Goal: Transaction & Acquisition: Purchase product/service

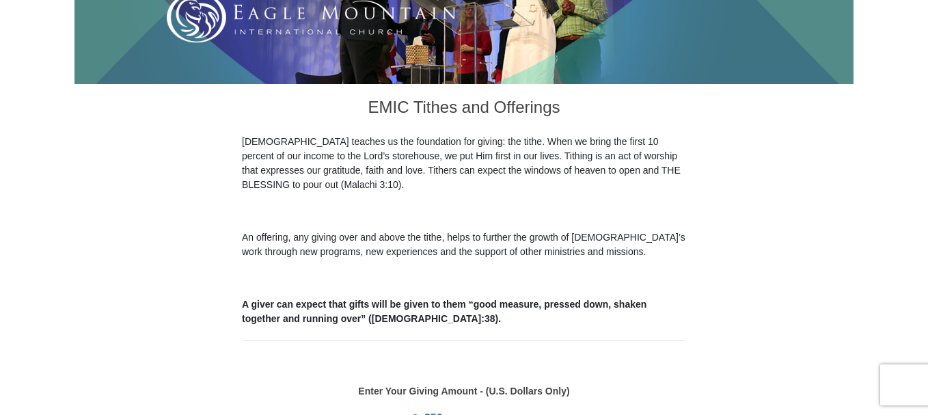
scroll to position [320, 0]
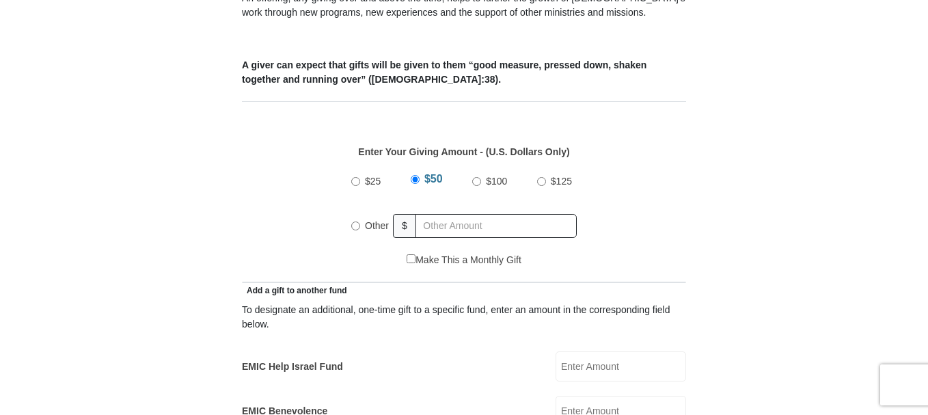
scroll to position [551, 0]
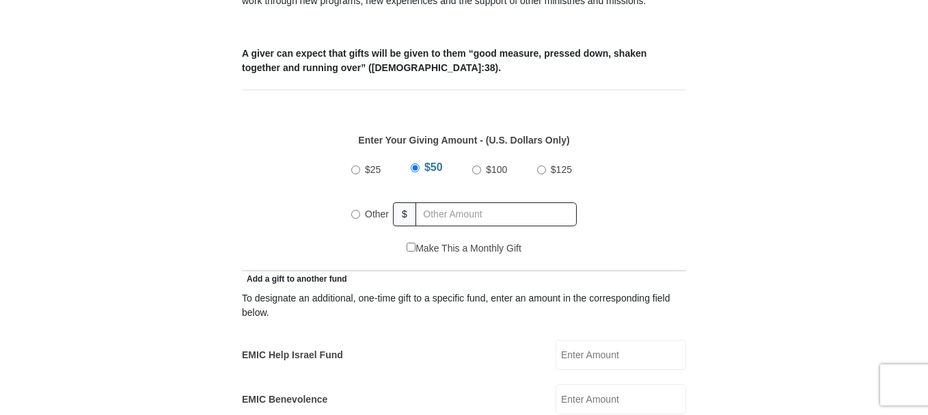
click at [353, 210] on input "Other" at bounding box center [355, 214] width 9 height 9
radio input "true"
click at [430, 202] on input "text" at bounding box center [498, 214] width 156 height 24
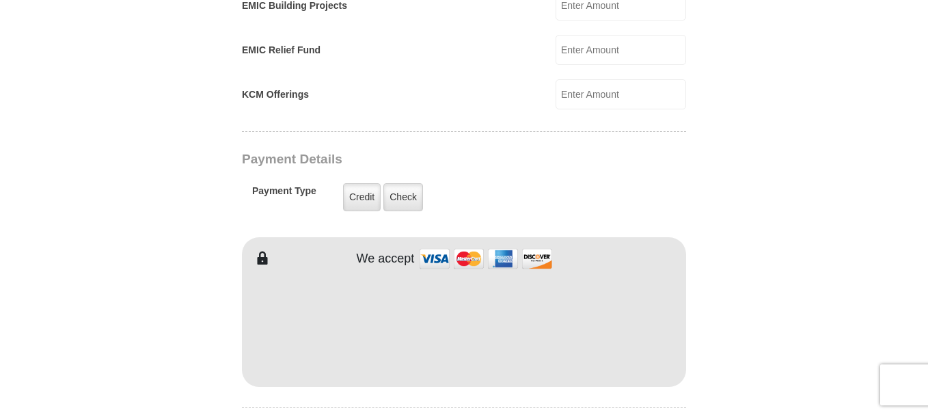
scroll to position [1005, 0]
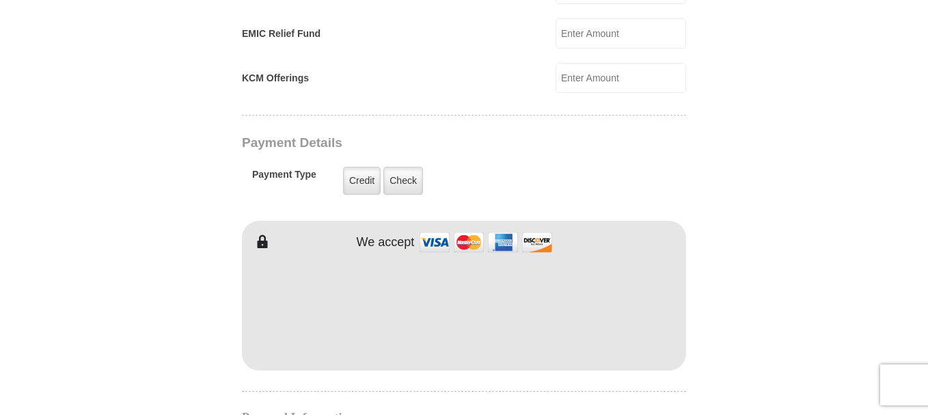
type input "500.00"
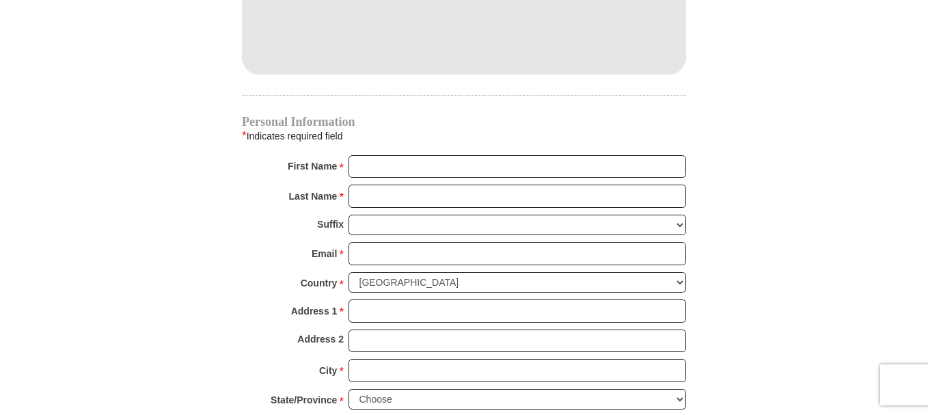
scroll to position [1317, 0]
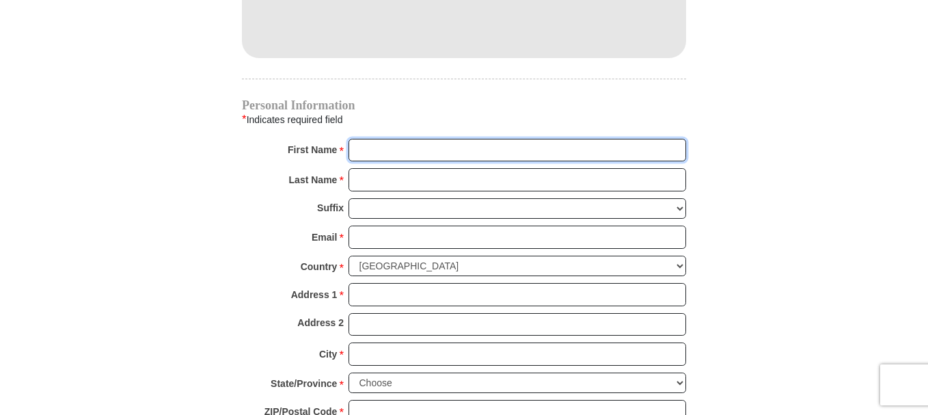
click at [359, 139] on input "First Name *" at bounding box center [517, 150] width 338 height 23
type input "RAYMOND & ROXY"
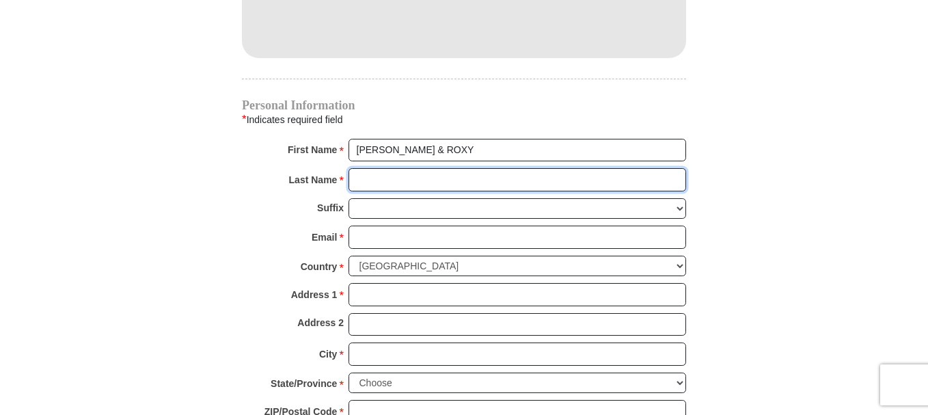
click at [367, 168] on input "Last Name *" at bounding box center [517, 179] width 338 height 23
type input "DUNSTAN"
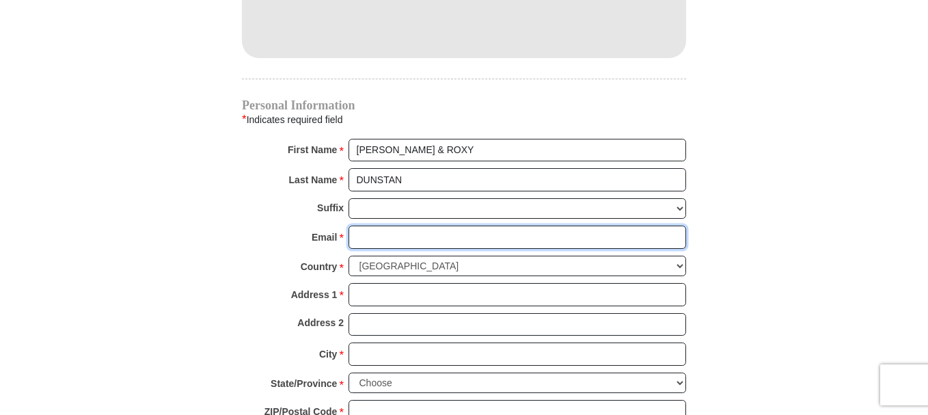
click at [361, 225] on input "Email *" at bounding box center [517, 236] width 338 height 23
type input "rad4hm@frontiernet.net"
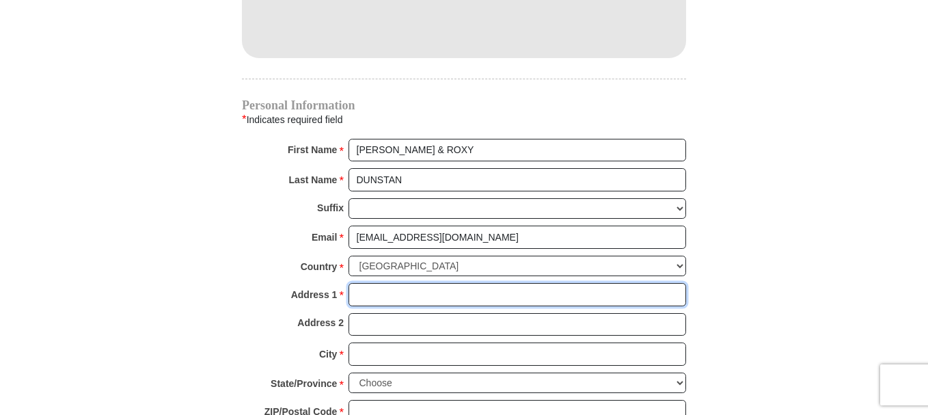
type input "PO Box 335"
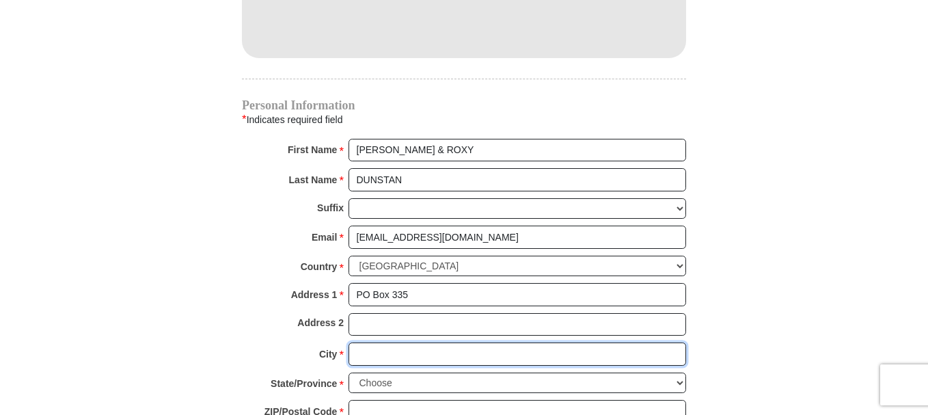
type input "Greenleaf"
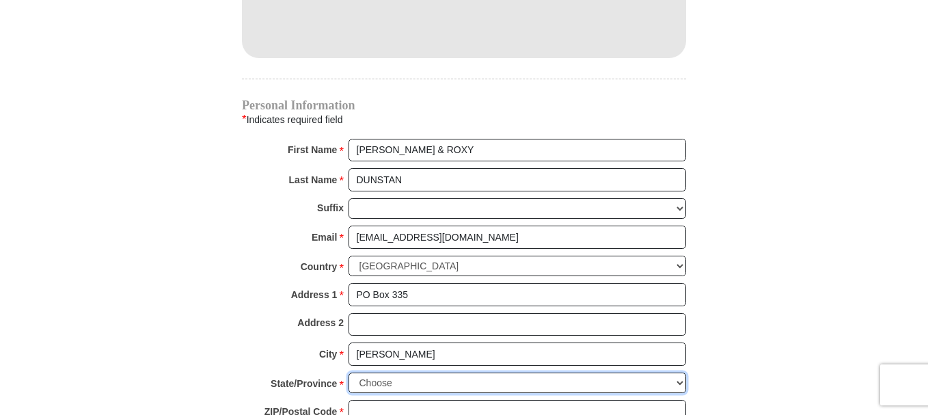
select select "ID"
type input "83626"
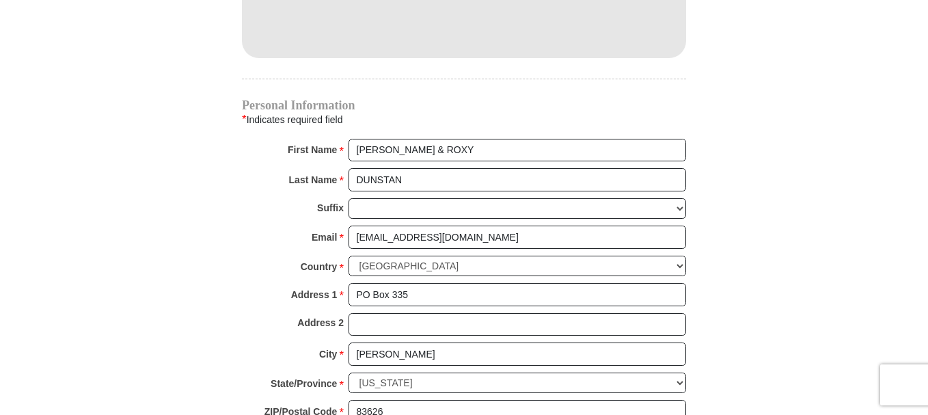
type input "2088615202"
drag, startPoint x: 429, startPoint y: 273, endPoint x: 338, endPoint y: 281, distance: 91.9
click at [338, 283] on div "Address 1 * PO Box 335 Please enter Address 1" at bounding box center [464, 298] width 444 height 30
type input "9820 w Martingale Dr."
drag, startPoint x: 409, startPoint y: 338, endPoint x: 353, endPoint y: 340, distance: 56.1
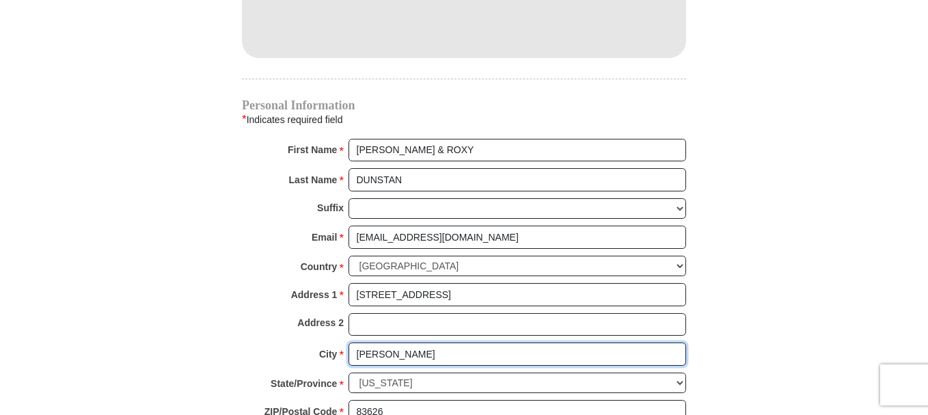
click at [353, 342] on input "Greenleaf" at bounding box center [517, 353] width 338 height 23
type input "Boise"
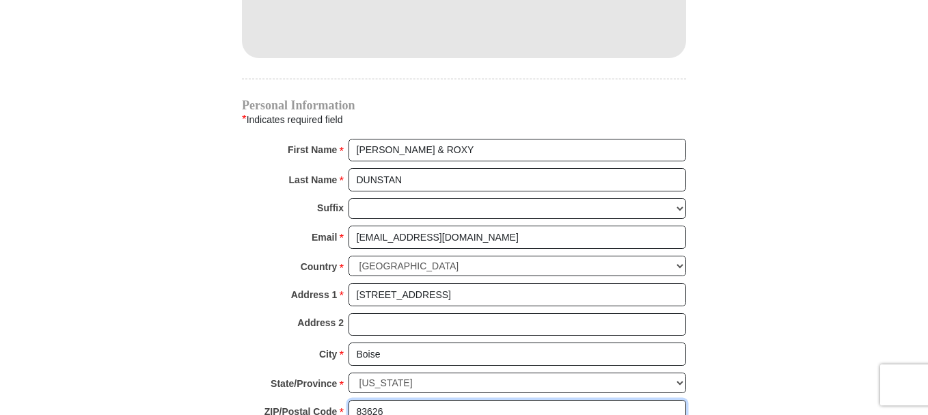
drag, startPoint x: 396, startPoint y: 394, endPoint x: 344, endPoint y: 398, distance: 52.1
click at [344, 400] on div "ZIP/Postal Code * 83626 No postal code? Click here. Please enter ZIP/Postal Cod…" at bounding box center [464, 415] width 444 height 30
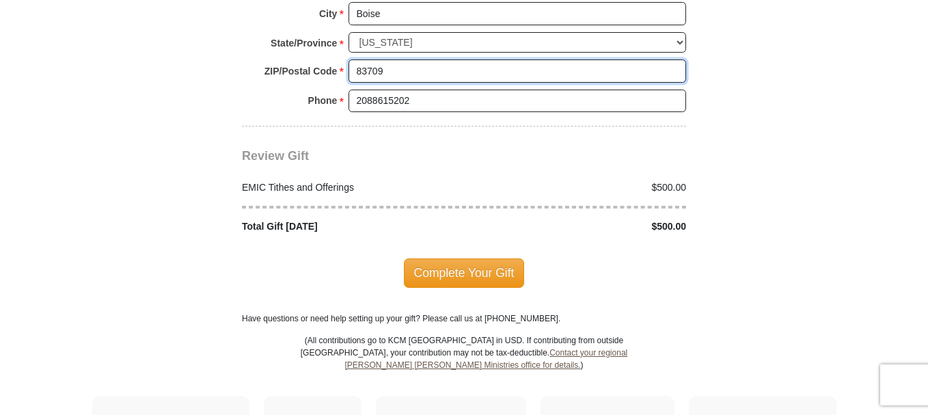
scroll to position [1690, 0]
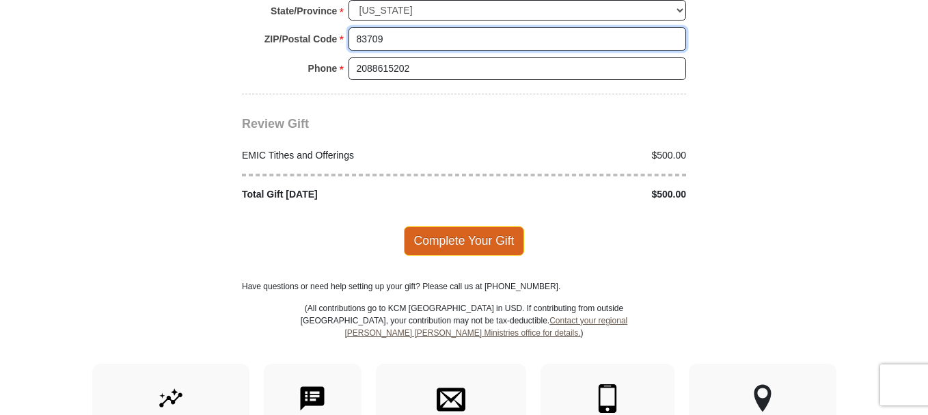
type input "83709"
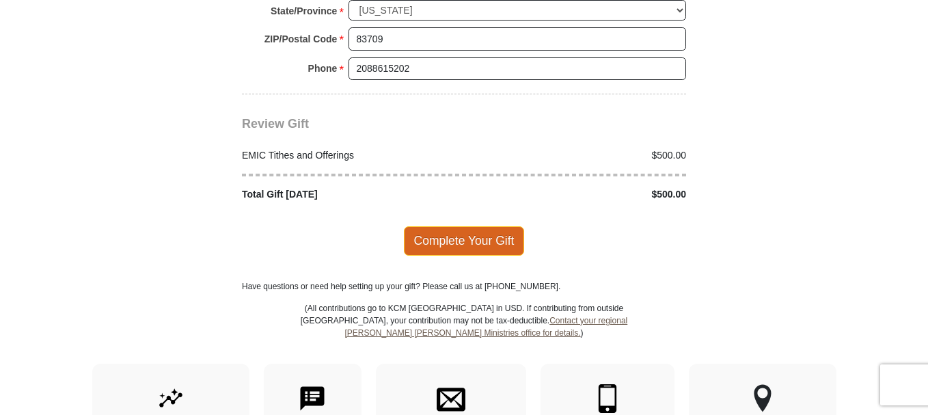
click at [466, 226] on span "Complete Your Gift" at bounding box center [464, 240] width 121 height 29
